Goal: Check status: Check status

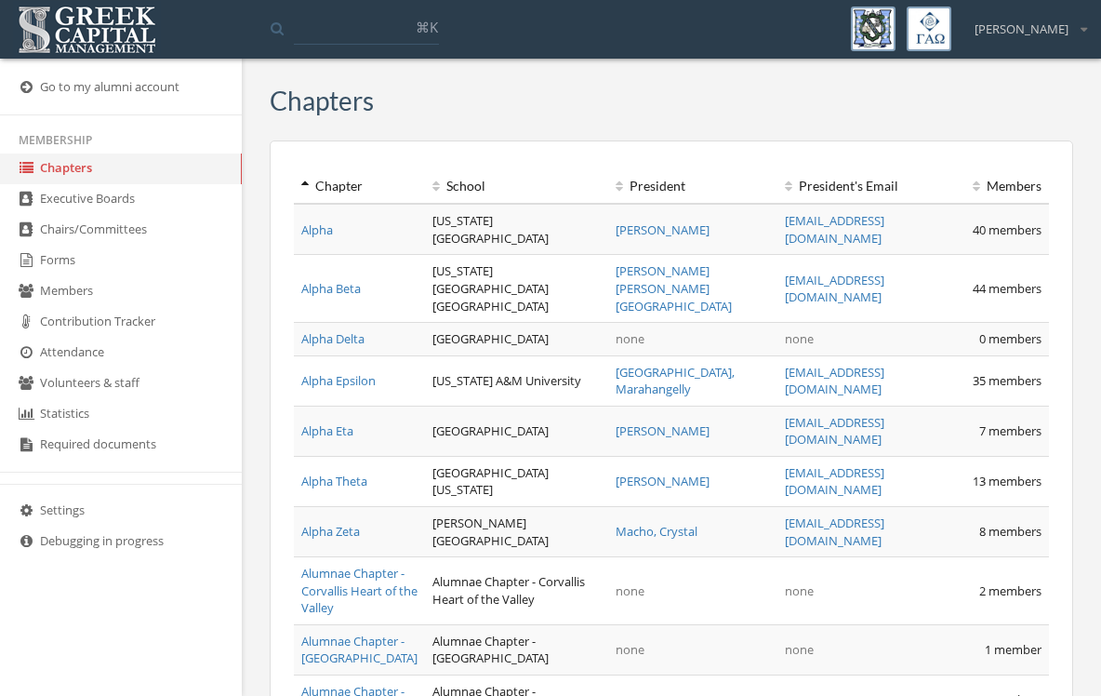
click at [65, 271] on link "Forms" at bounding box center [121, 261] width 242 height 31
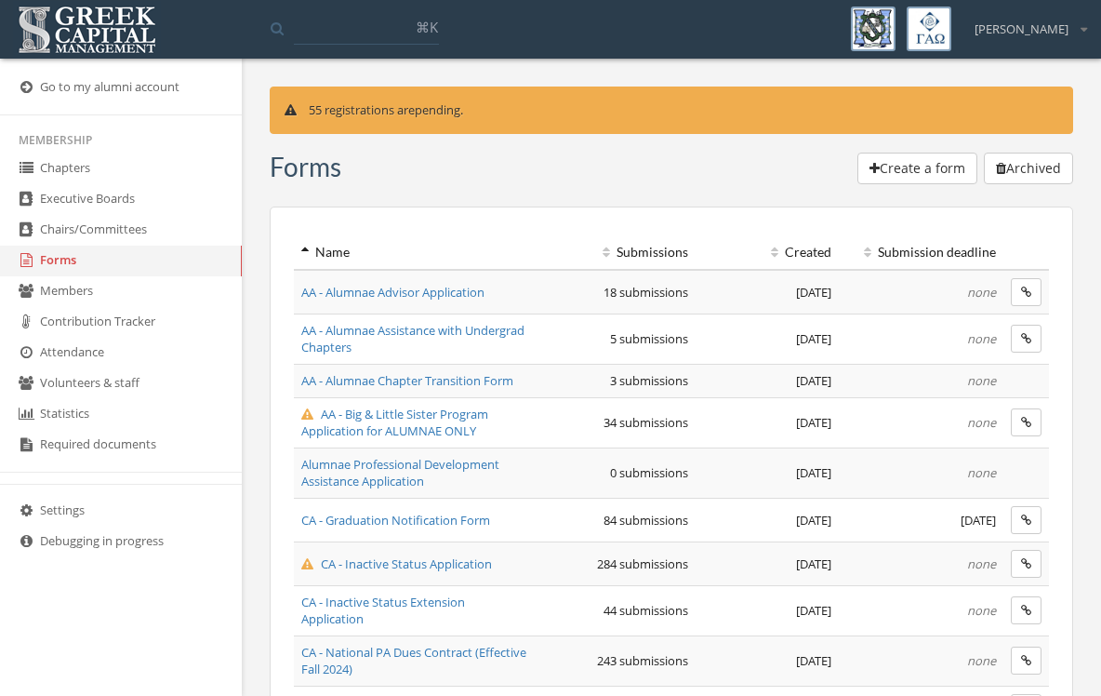
click at [376, 432] on span "AA - Big & Little Sister Program Application for ALUMNAE ONLY" at bounding box center [394, 423] width 187 height 34
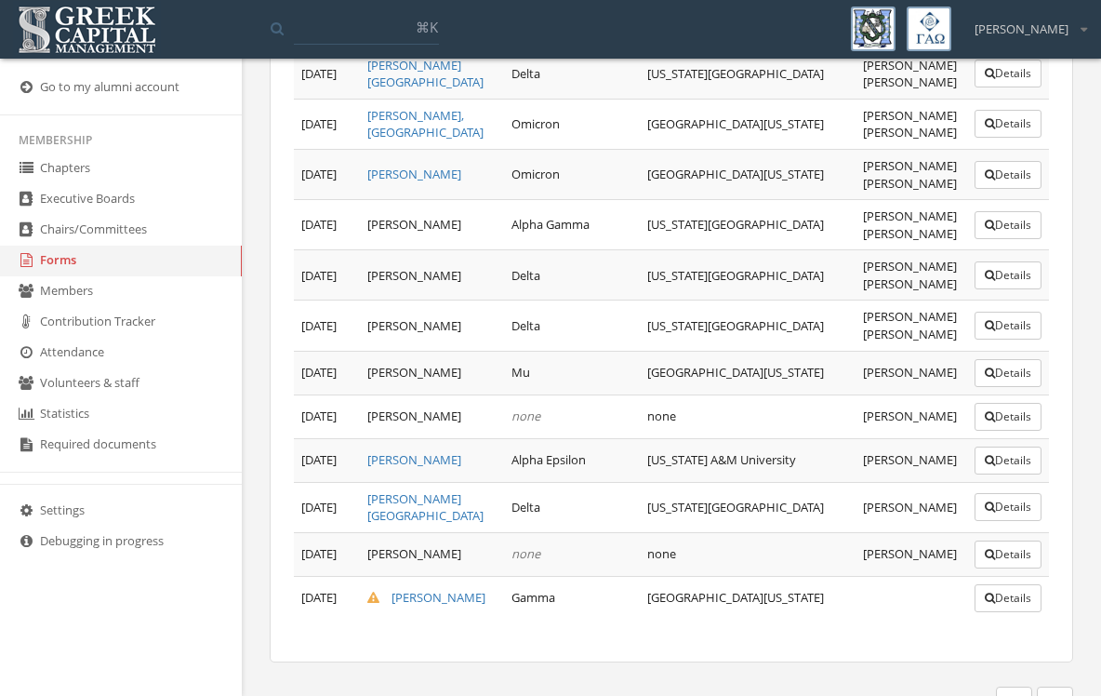
scroll to position [1540, 0]
click at [988, 611] on button "Details" at bounding box center [1008, 599] width 67 height 28
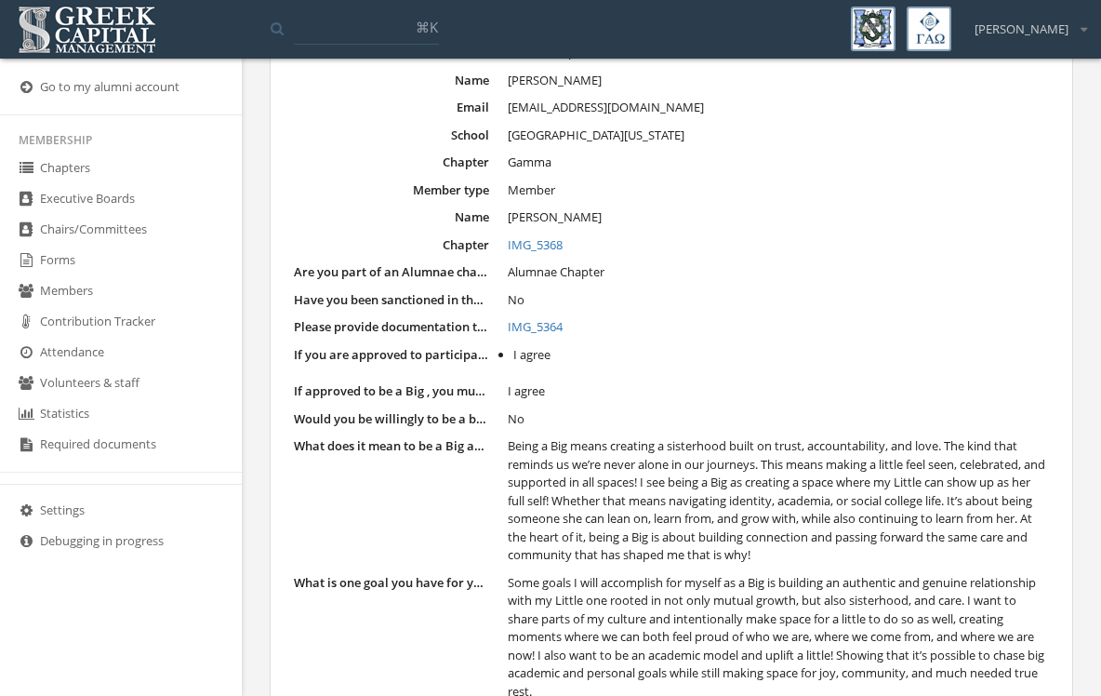
scroll to position [207, 0]
click at [62, 263] on link "Forms" at bounding box center [121, 261] width 242 height 31
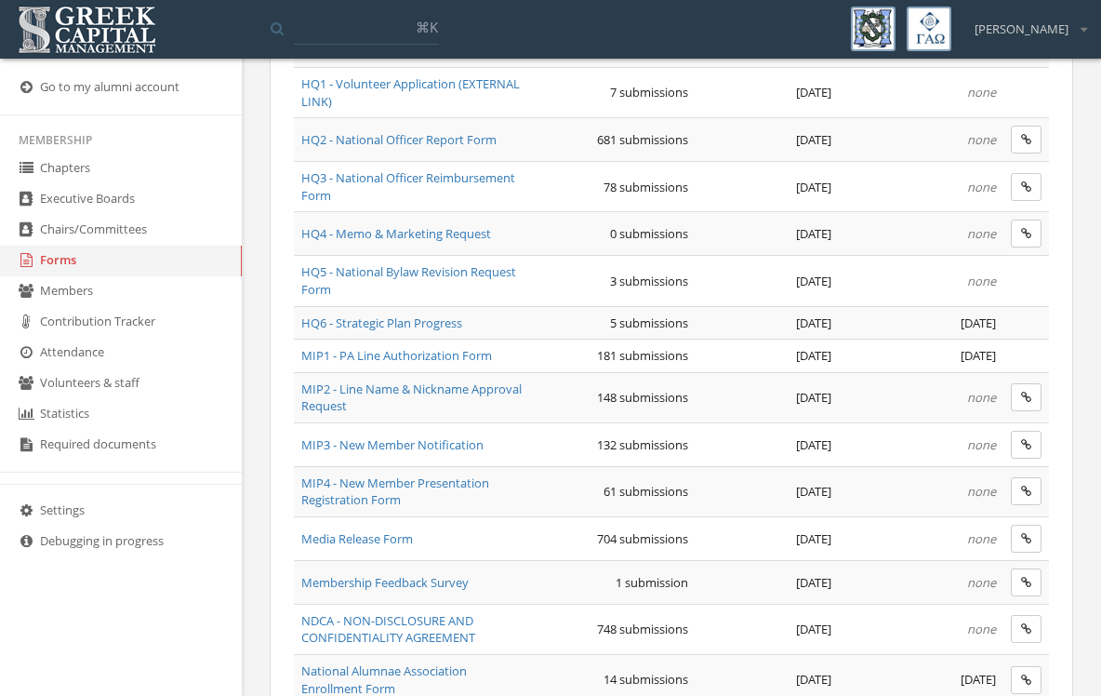
scroll to position [855, 0]
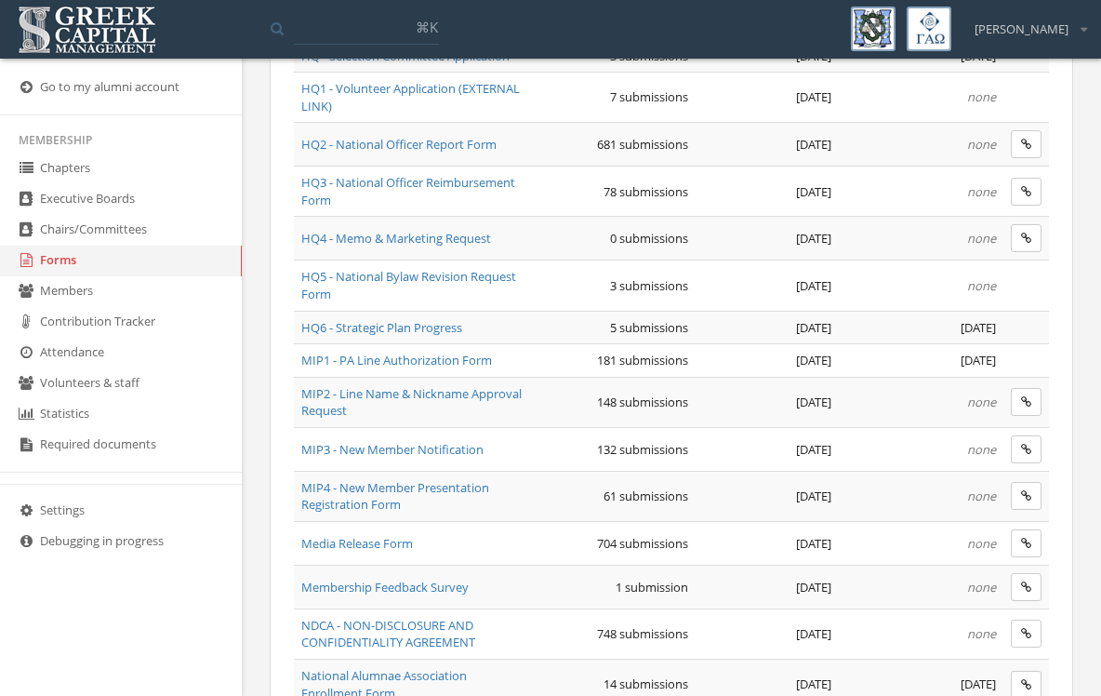
click at [433, 352] on span "MIP1 - PA Line Authorization Form" at bounding box center [396, 360] width 191 height 17
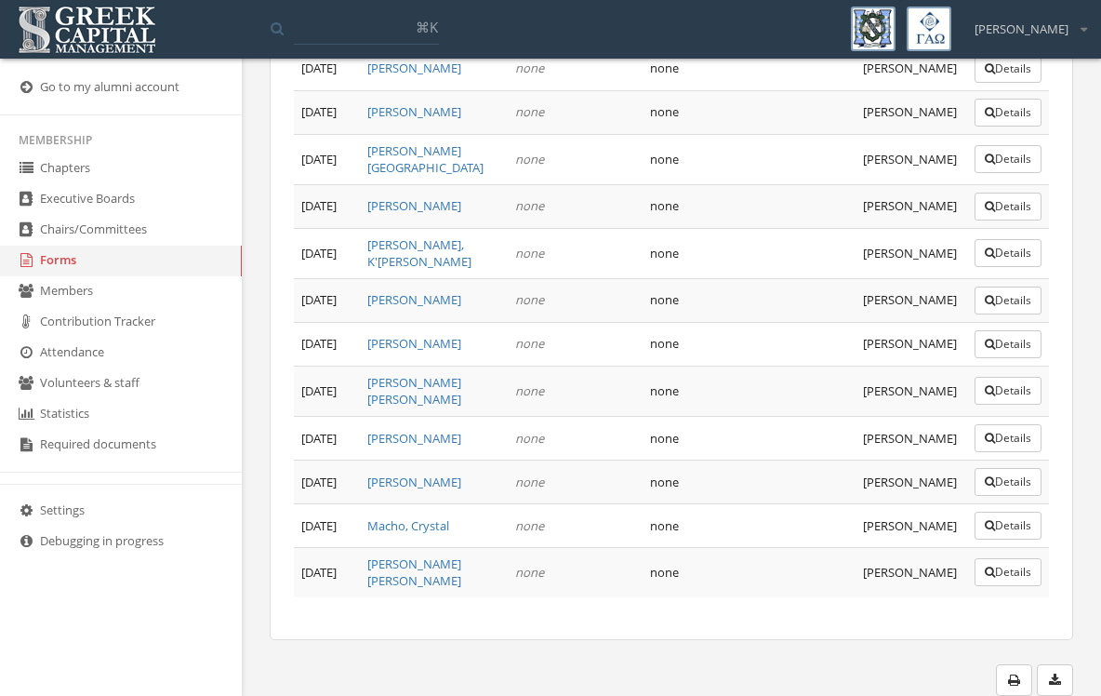
scroll to position [9330, 0]
click at [993, 586] on button "Details" at bounding box center [1008, 572] width 67 height 28
click at [987, 531] on icon "button" at bounding box center [990, 525] width 10 height 11
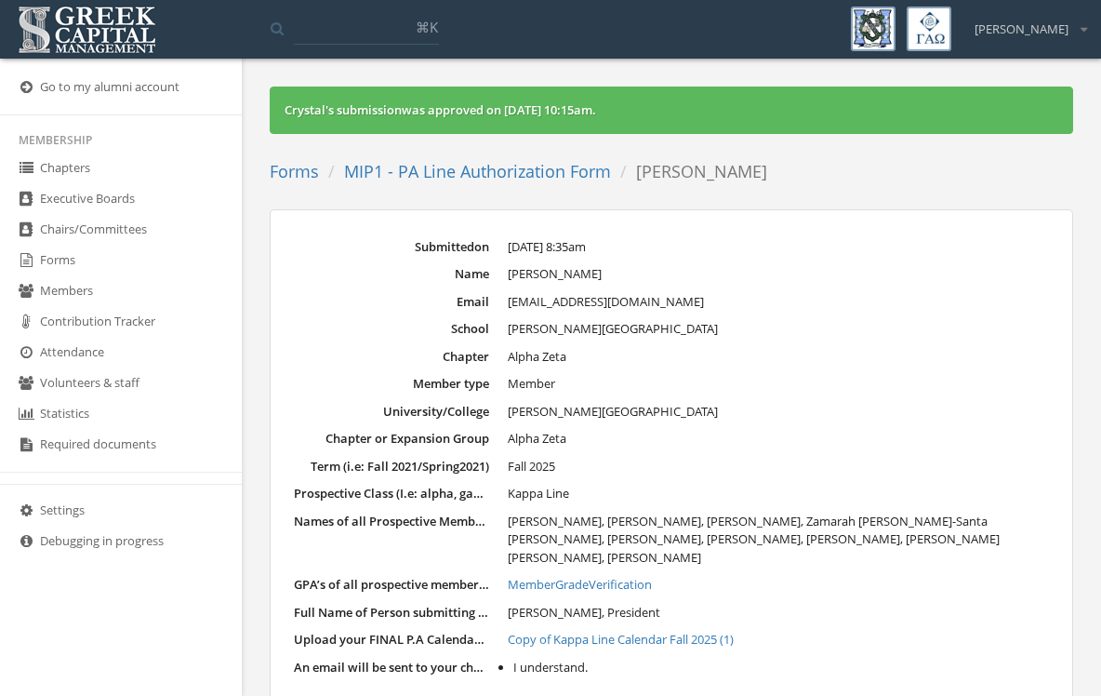
click at [407, 169] on link "MIP1 - PA Line Authorization Form" at bounding box center [477, 171] width 267 height 22
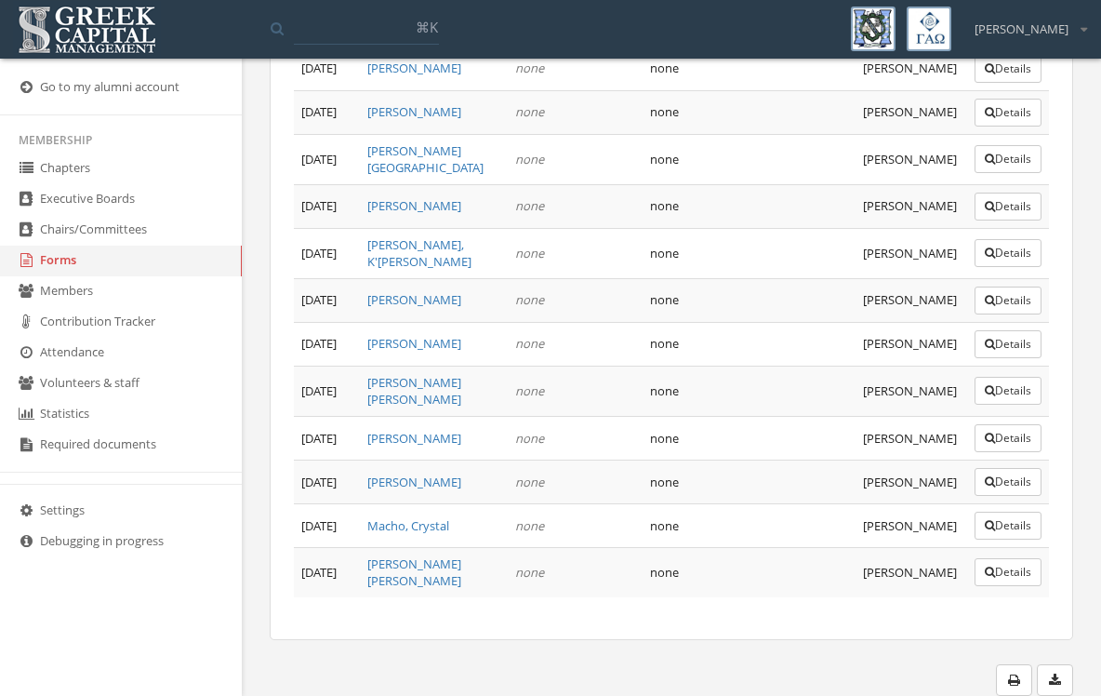
scroll to position [9330, 0]
click at [991, 452] on button "Details" at bounding box center [1008, 438] width 67 height 28
click at [993, 496] on button "Details" at bounding box center [1008, 482] width 67 height 28
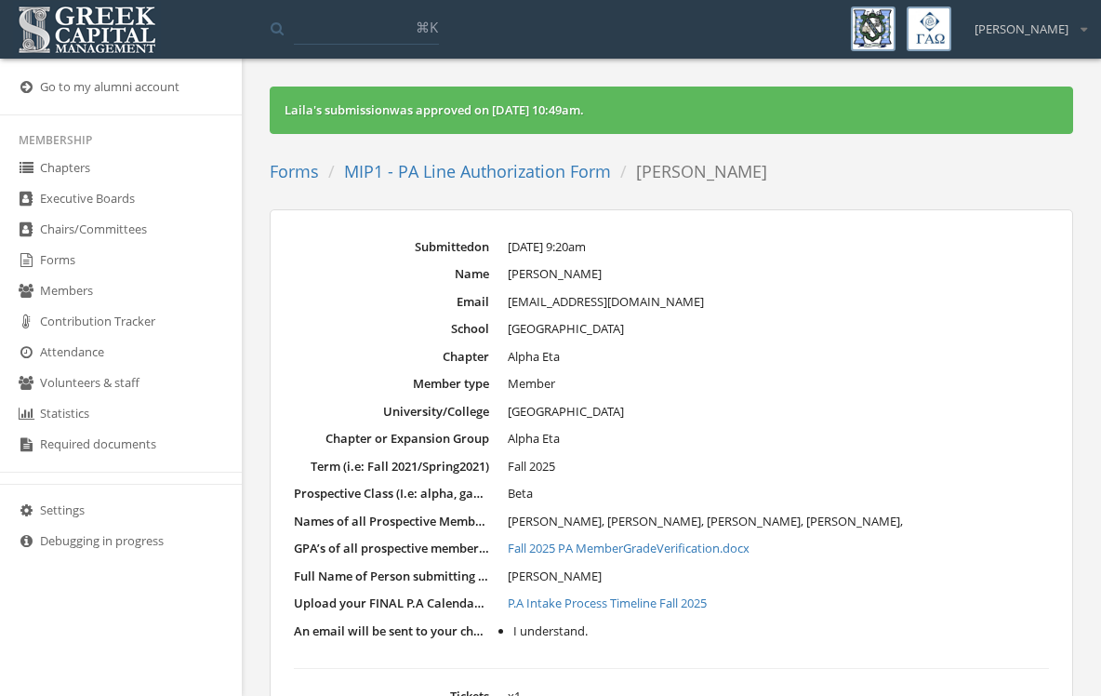
click at [669, 594] on link "P.A Intake Process Timeline Fall 2025" at bounding box center [778, 603] width 541 height 19
